Goal: Check status

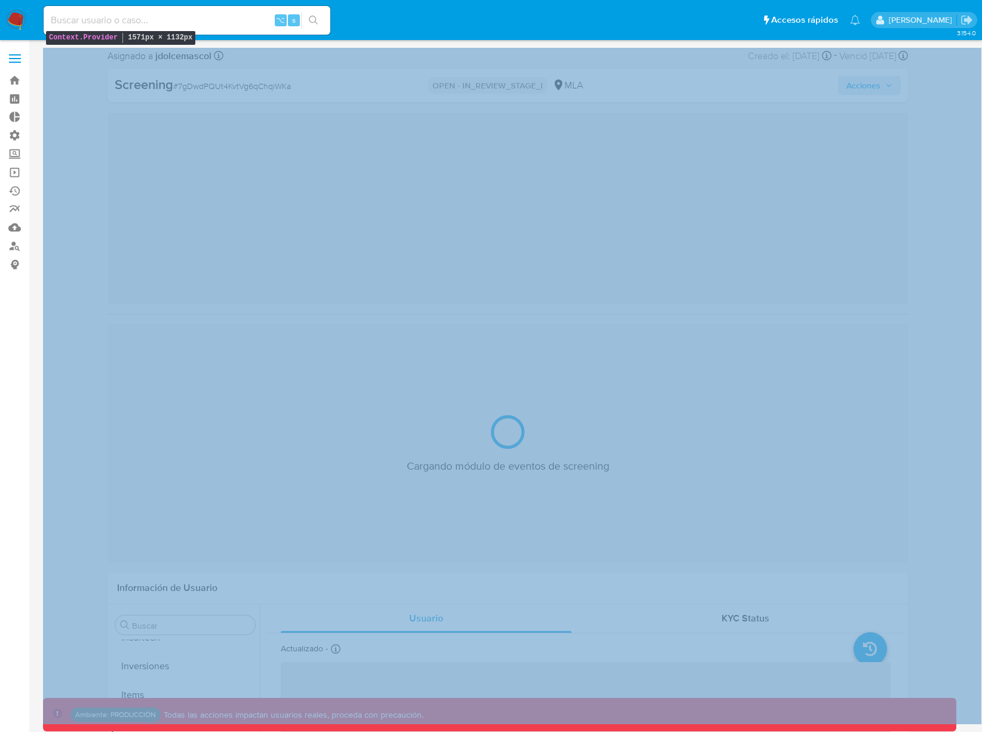
scroll to position [562, 0]
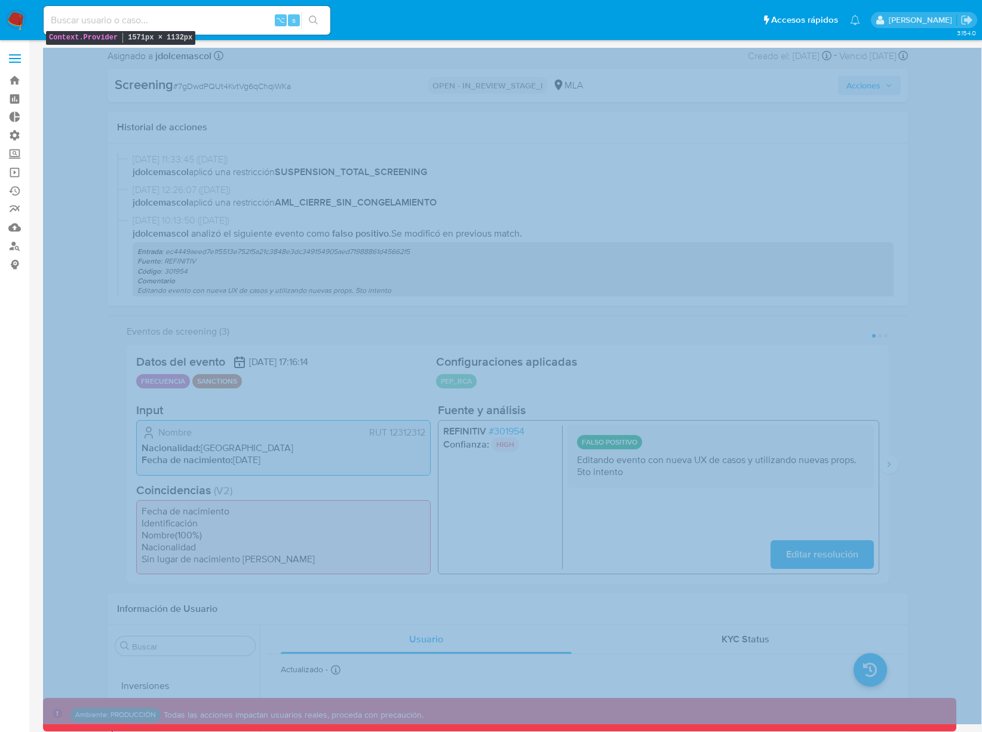
select select "10"
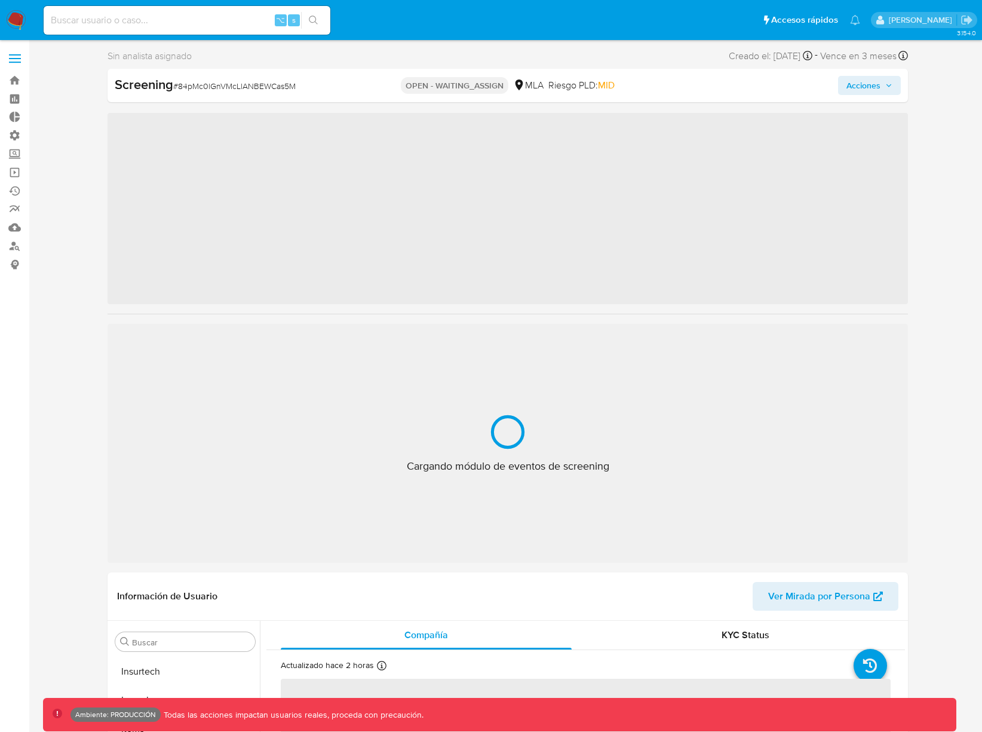
scroll to position [562, 0]
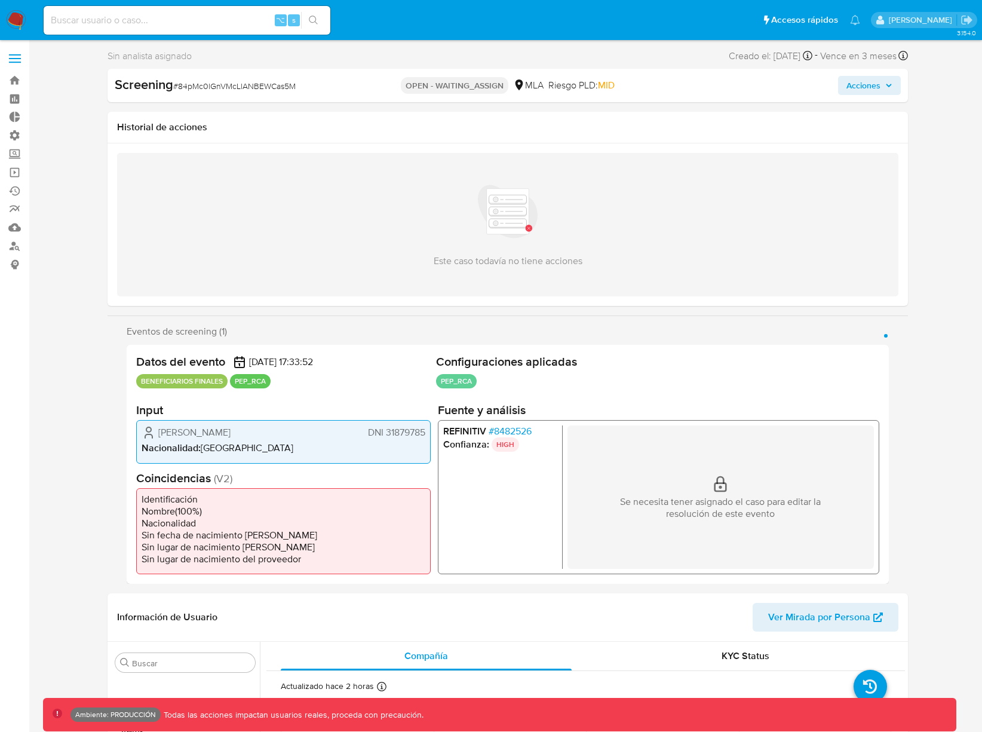
select select "10"
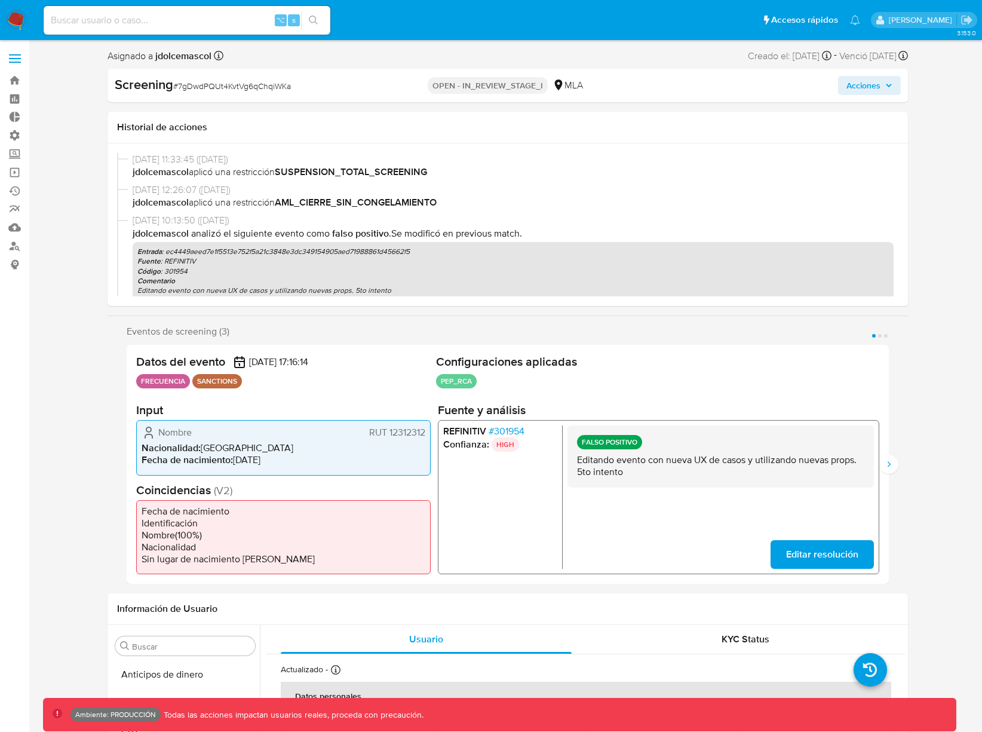
select select "10"
